Goal: Task Accomplishment & Management: Manage account settings

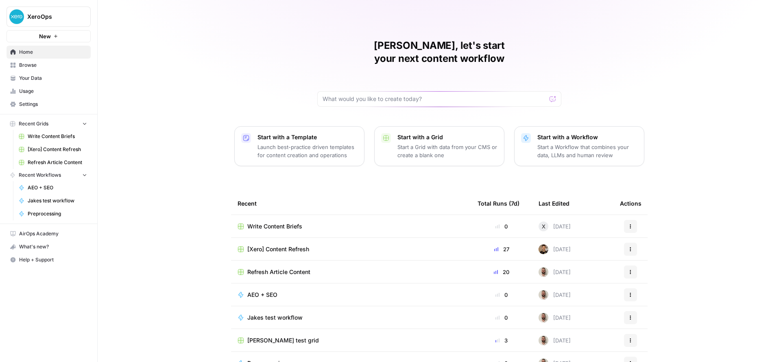
click at [73, 106] on span "Settings" at bounding box center [53, 103] width 68 height 7
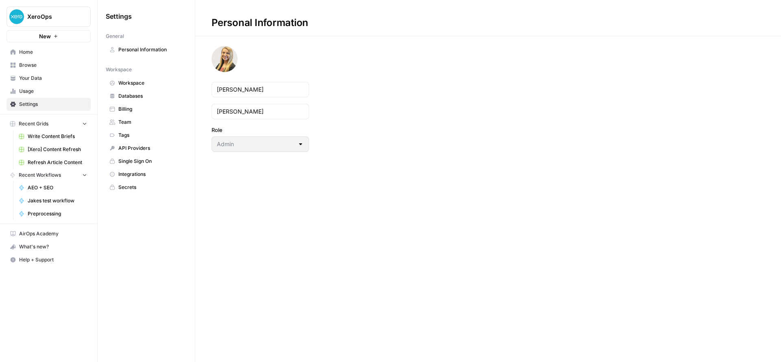
click at [135, 85] on span "Workspace" at bounding box center [150, 82] width 65 height 7
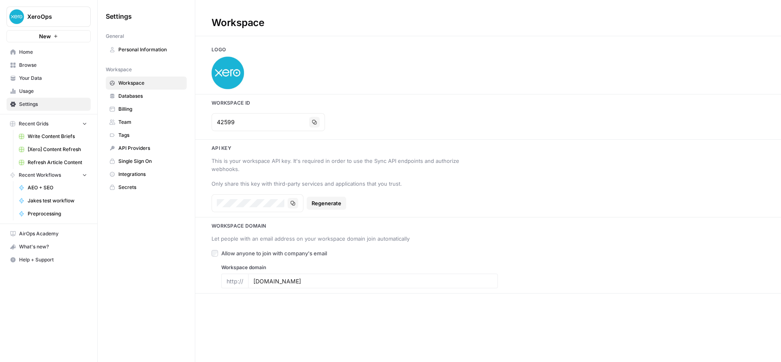
click at [137, 92] on span "Databases" at bounding box center [150, 95] width 65 height 7
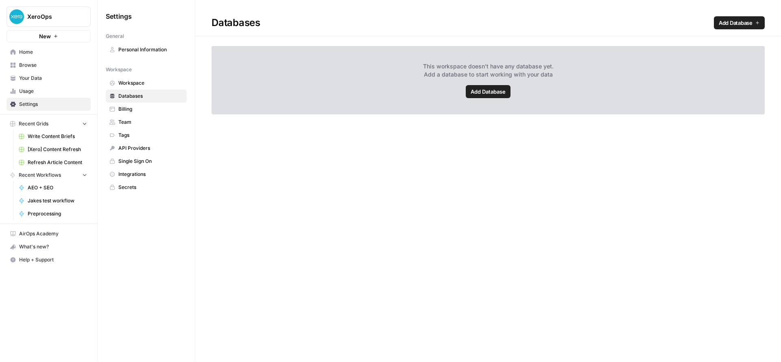
click at [138, 116] on link "Team" at bounding box center [146, 122] width 81 height 13
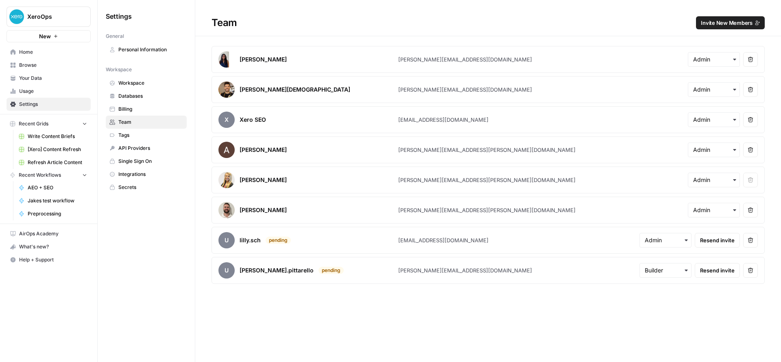
click at [715, 22] on span "Invite New Members" at bounding box center [727, 23] width 52 height 8
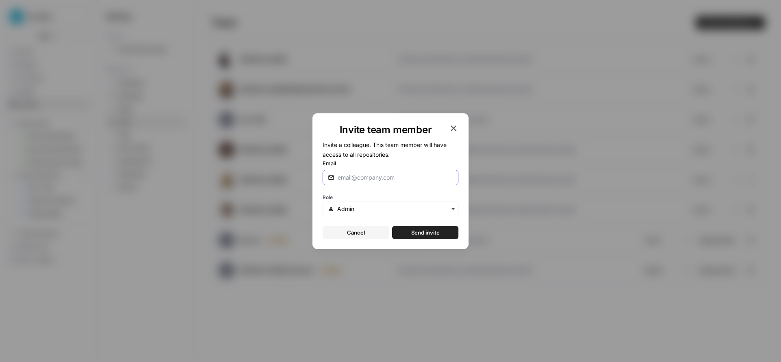
click at [375, 173] on input "Email" at bounding box center [396, 177] width 116 height 8
type input "[PERSON_NAME][EMAIL_ADDRESS][PERSON_NAME][DOMAIN_NAME]"
click at [416, 236] on span "Send invite" at bounding box center [425, 232] width 28 height 8
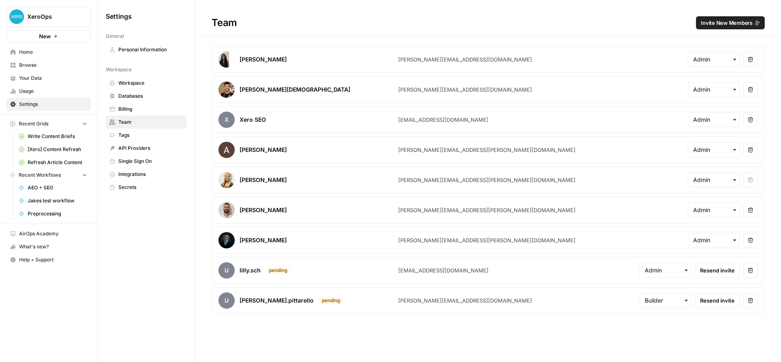
click at [9, 54] on link "Home" at bounding box center [49, 52] width 84 height 13
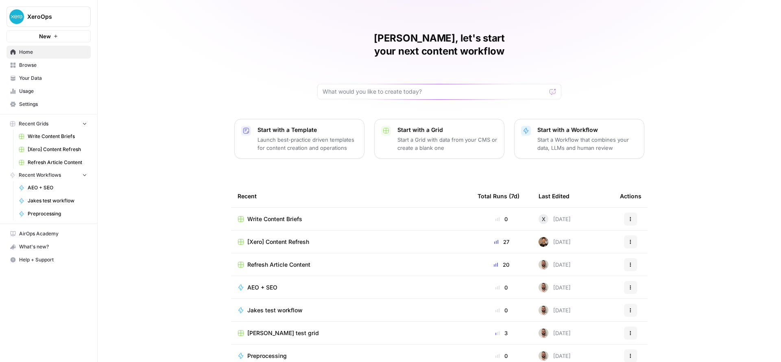
scroll to position [13, 0]
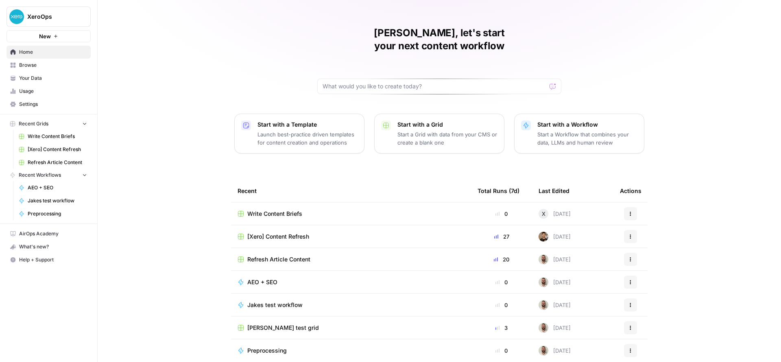
click at [326, 255] on div "Refresh Article Content" at bounding box center [351, 259] width 227 height 8
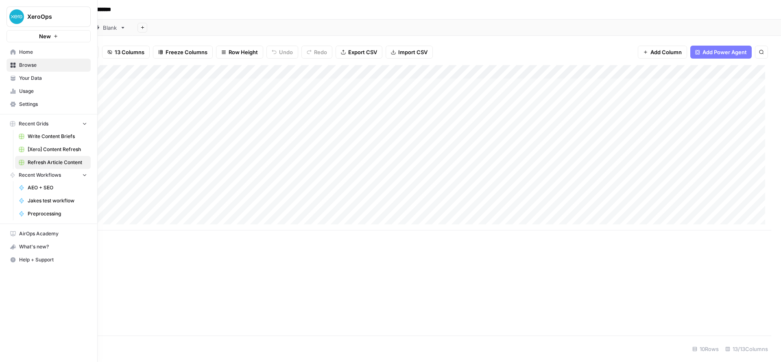
click at [35, 148] on span "[Xero] Content Refresh" at bounding box center [57, 149] width 59 height 7
click at [28, 165] on span "Refresh Article Content" at bounding box center [57, 162] width 59 height 7
click at [13, 54] on icon at bounding box center [13, 52] width 6 height 6
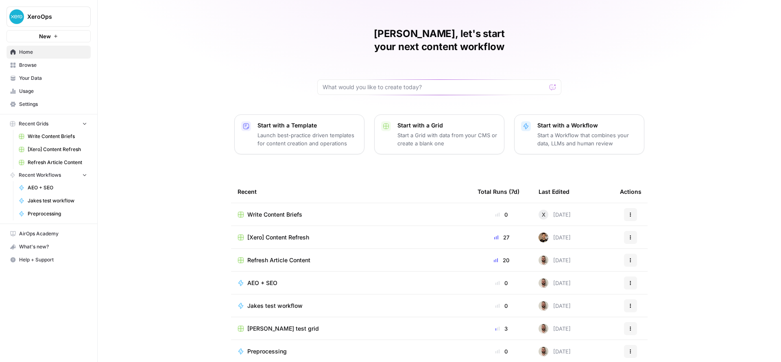
scroll to position [13, 0]
click at [305, 318] on td "[PERSON_NAME] test grid" at bounding box center [351, 327] width 240 height 22
click at [301, 323] on div "[PERSON_NAME] test grid" at bounding box center [351, 327] width 227 height 8
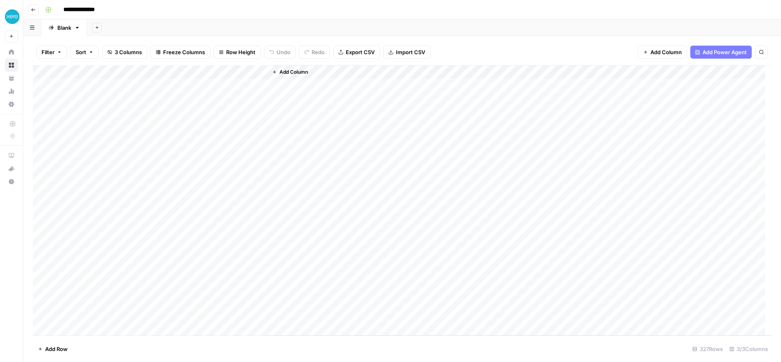
scroll to position [0, 0]
click at [248, 84] on div "Add Column" at bounding box center [402, 200] width 738 height 270
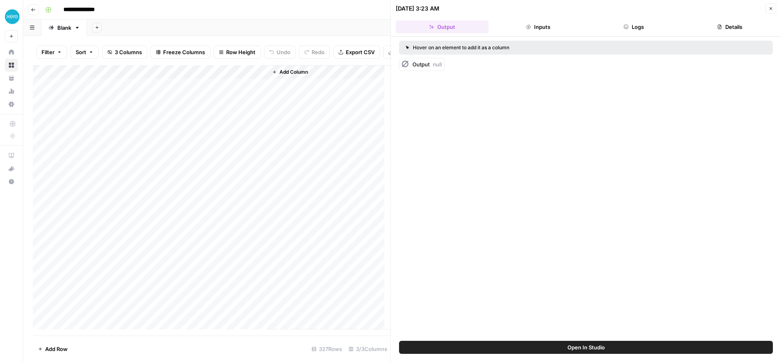
click at [196, 23] on div "Add Sheet" at bounding box center [434, 28] width 694 height 16
click at [31, 8] on icon "button" at bounding box center [33, 9] width 5 height 5
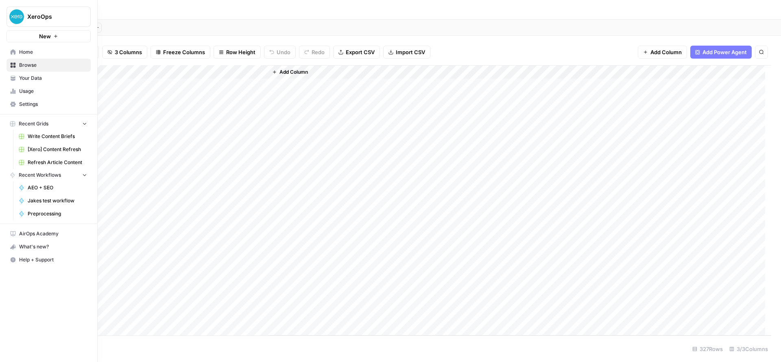
click at [25, 53] on span "Home" at bounding box center [53, 51] width 68 height 7
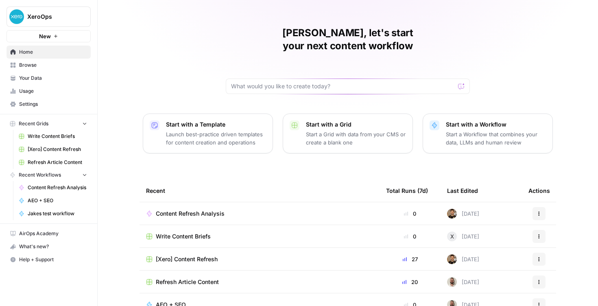
scroll to position [13, 0]
click at [15, 53] on icon at bounding box center [13, 51] width 5 height 5
click at [204, 209] on span "Content Refresh Analysis" at bounding box center [190, 213] width 69 height 8
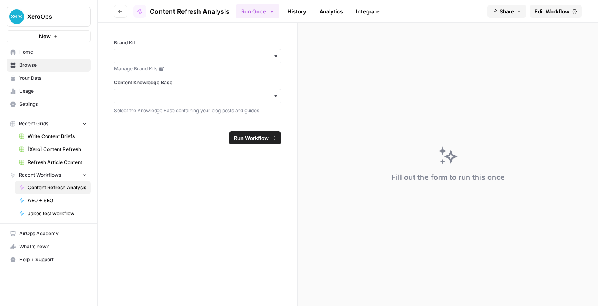
click at [265, 15] on button "Run Once" at bounding box center [258, 11] width 44 height 14
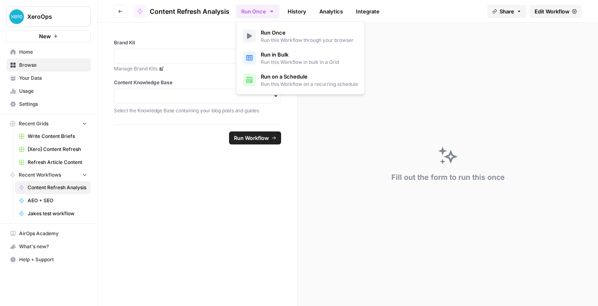
click at [265, 15] on button "Run Once" at bounding box center [258, 11] width 44 height 14
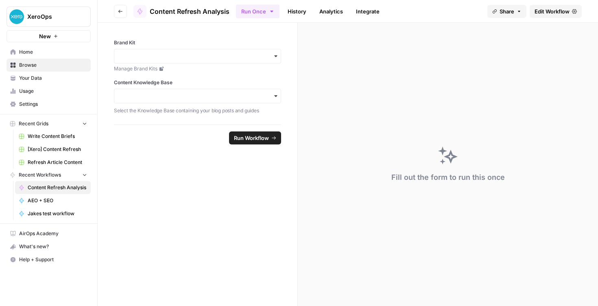
click at [128, 10] on header "Go back Content Refresh Analysis Run Once History Analytics Integrate Share Edi…" at bounding box center [348, 11] width 500 height 23
click at [121, 11] on icon "button" at bounding box center [120, 11] width 5 height 5
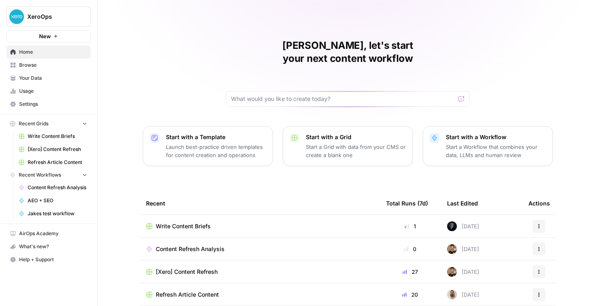
scroll to position [68, 0]
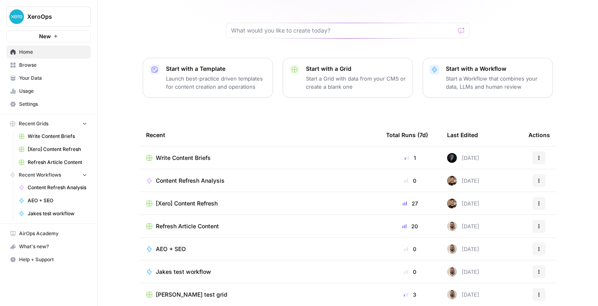
click at [237, 199] on div "[Xero] Content Refresh" at bounding box center [259, 203] width 227 height 8
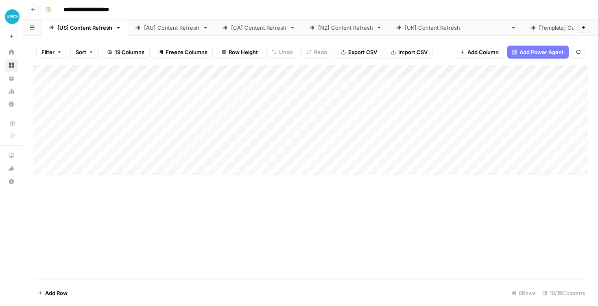
click at [173, 27] on div "[AU] Content Refresh" at bounding box center [171, 28] width 55 height 8
click at [257, 29] on div "[CA] Content Refresh" at bounding box center [258, 28] width 55 height 8
click at [338, 33] on link "[NZ] Content Refresh" at bounding box center [345, 28] width 87 height 16
click at [433, 35] on link "[[GEOGRAPHIC_DATA]] Content Refresh" at bounding box center [456, 28] width 134 height 16
